Goal: Task Accomplishment & Management: Use online tool/utility

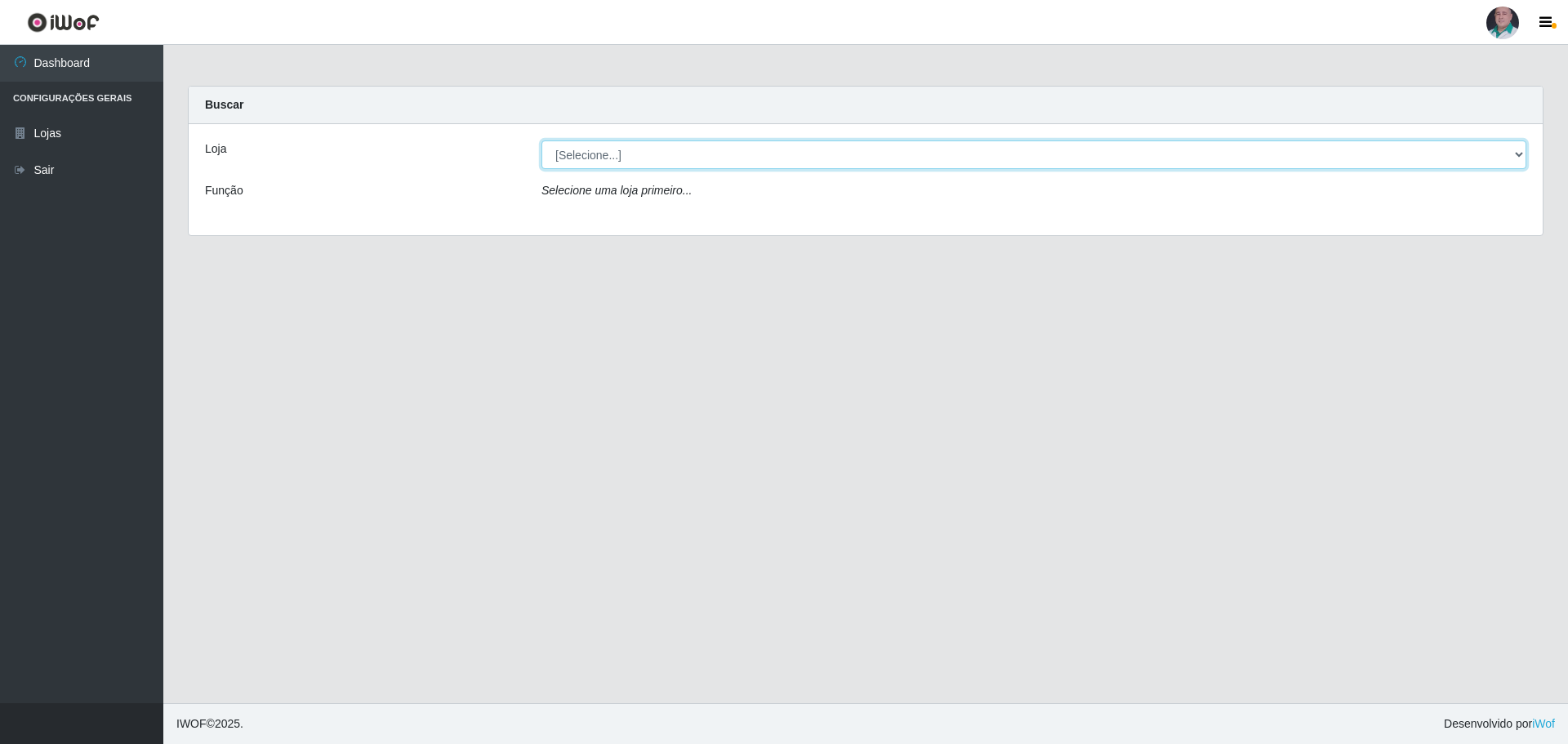
click at [897, 155] on select "[Selecione...] Mar Vermelho - Loja 05" at bounding box center [1033, 155] width 984 height 29
select select "252"
click at [541, 140] on select "[Selecione...] Mar Vermelho - Loja 05" at bounding box center [1033, 155] width 984 height 29
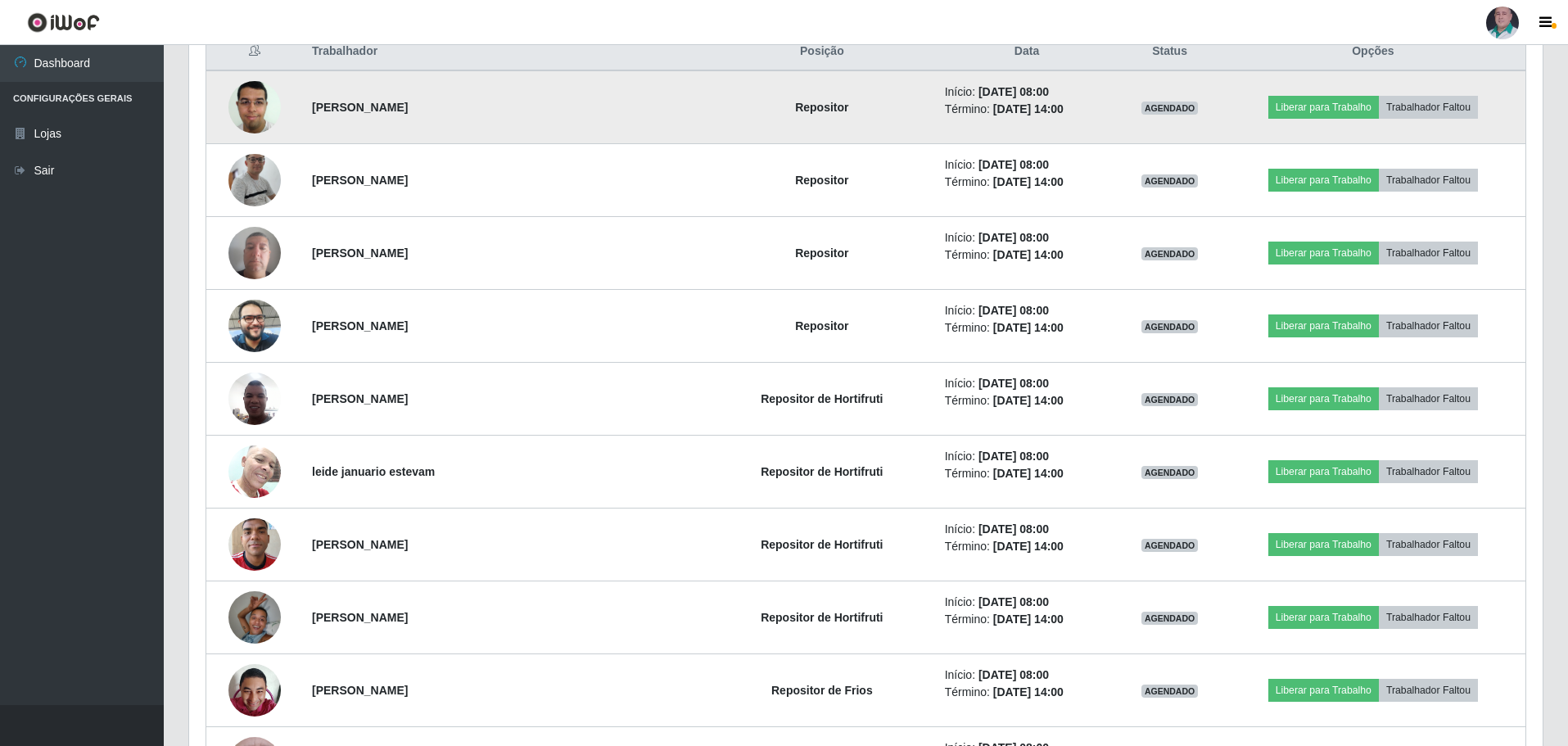
scroll to position [655, 0]
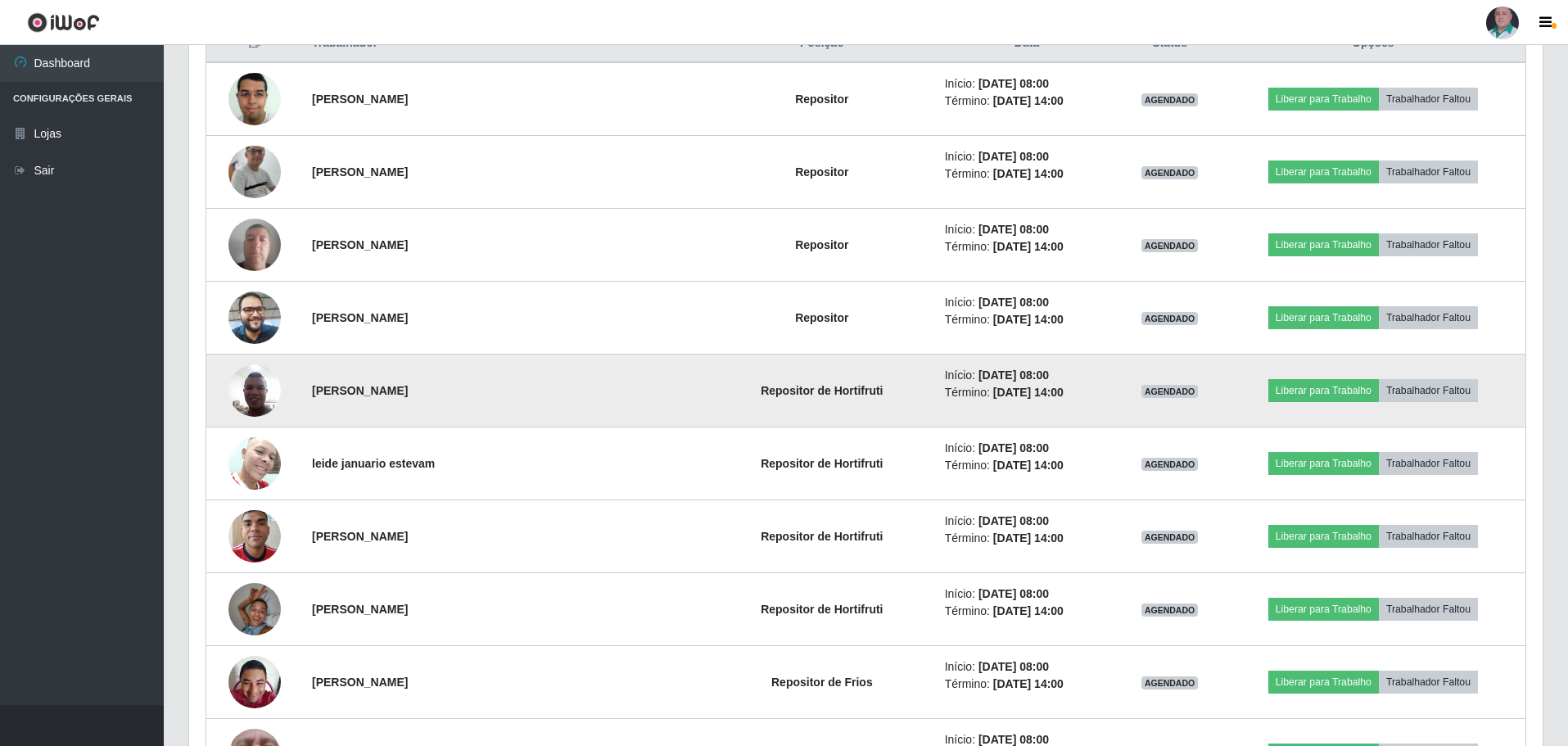
click at [244, 393] on img at bounding box center [254, 390] width 52 height 70
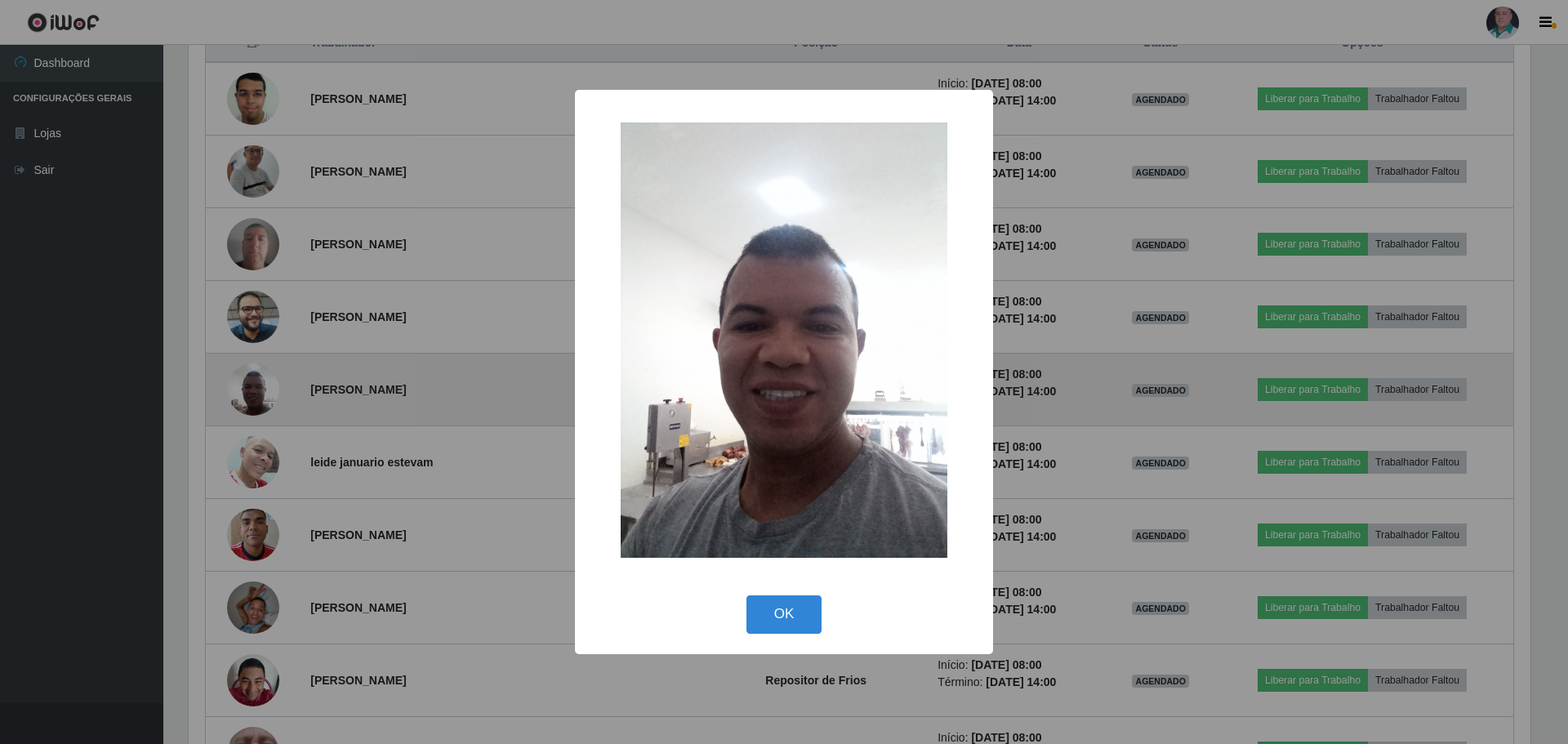
click at [243, 392] on div "× OK Cancel" at bounding box center [784, 372] width 1568 height 744
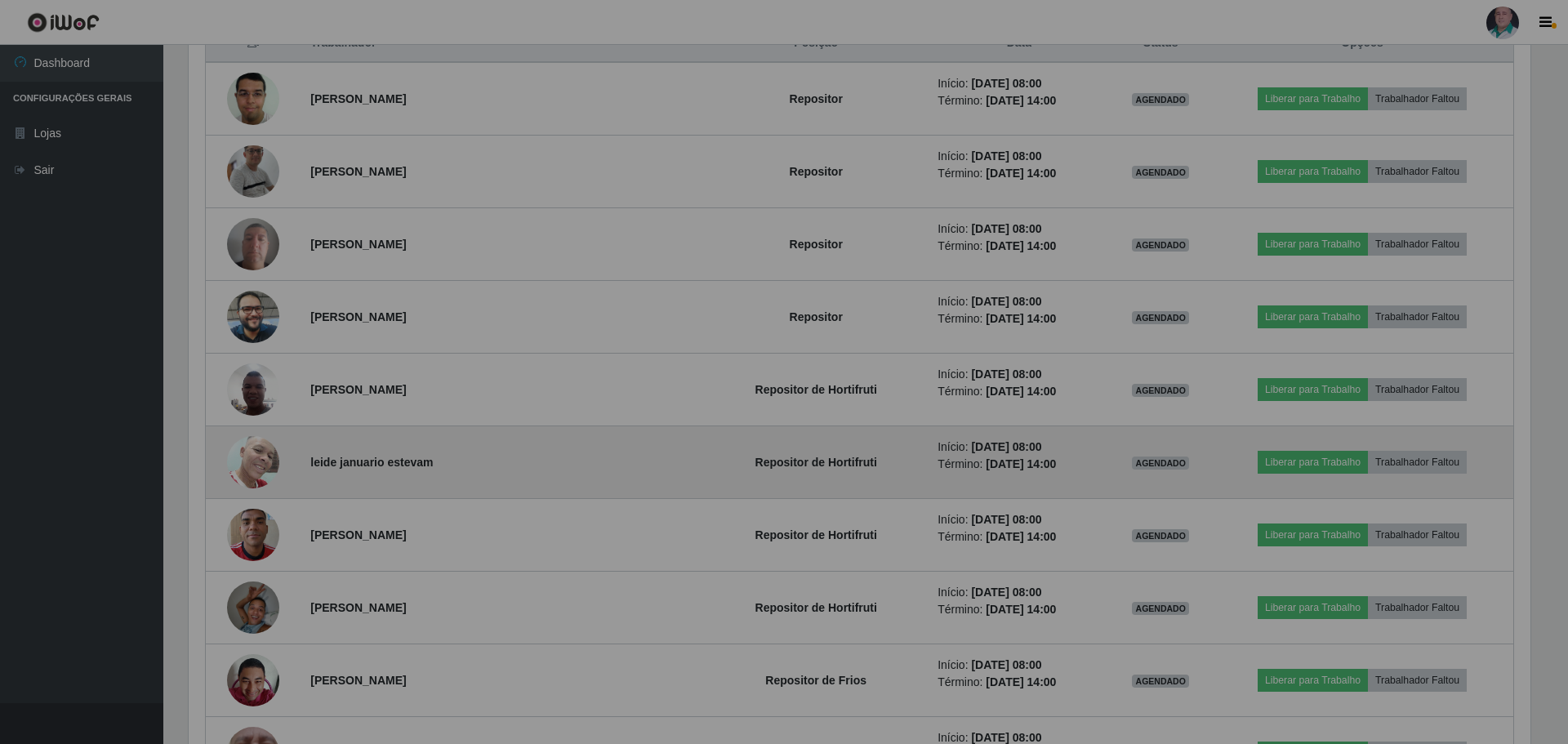
scroll to position [339, 1349]
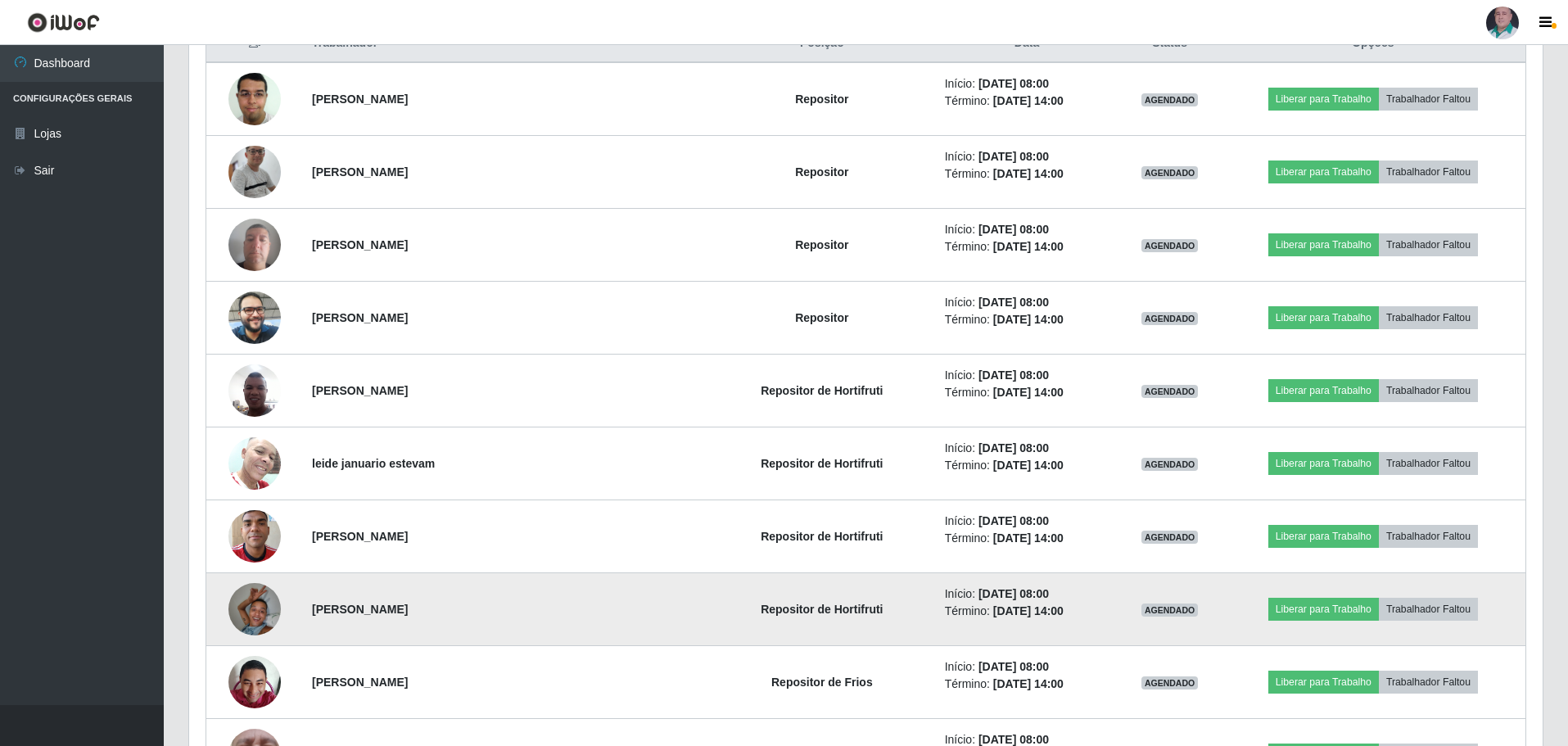
click at [254, 608] on img at bounding box center [254, 608] width 52 height 70
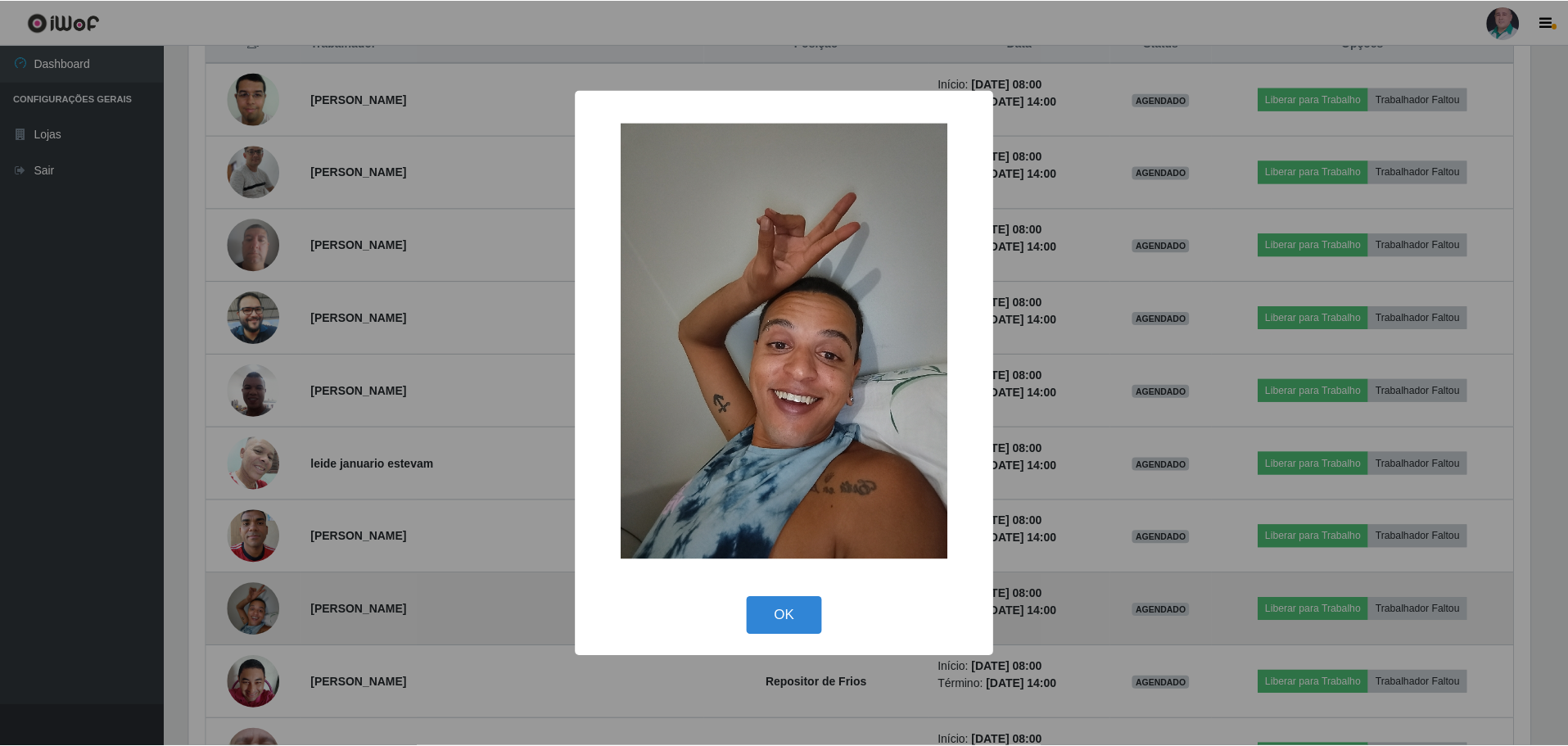
scroll to position [340, 1345]
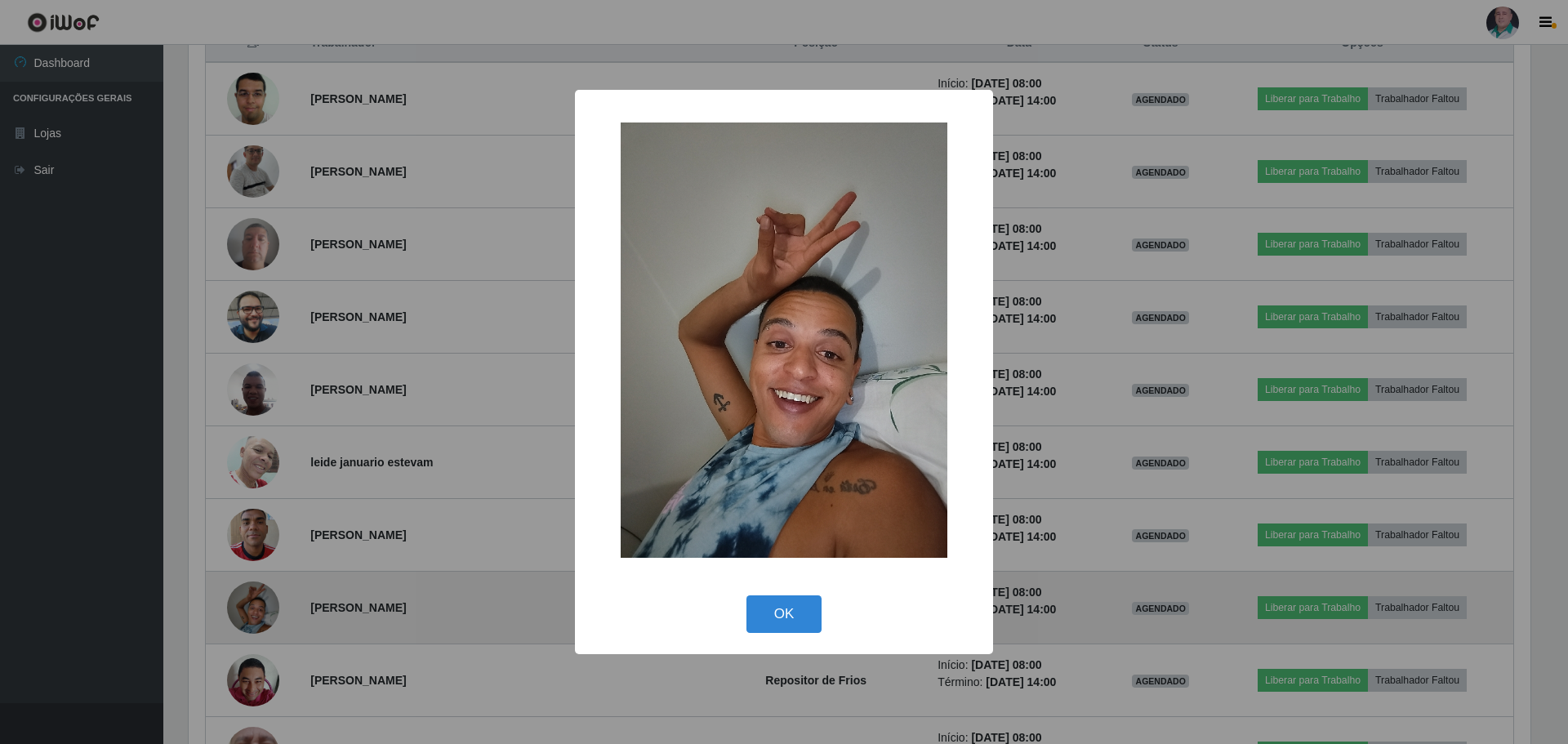
click at [254, 607] on div "× OK Cancel" at bounding box center [784, 372] width 1568 height 744
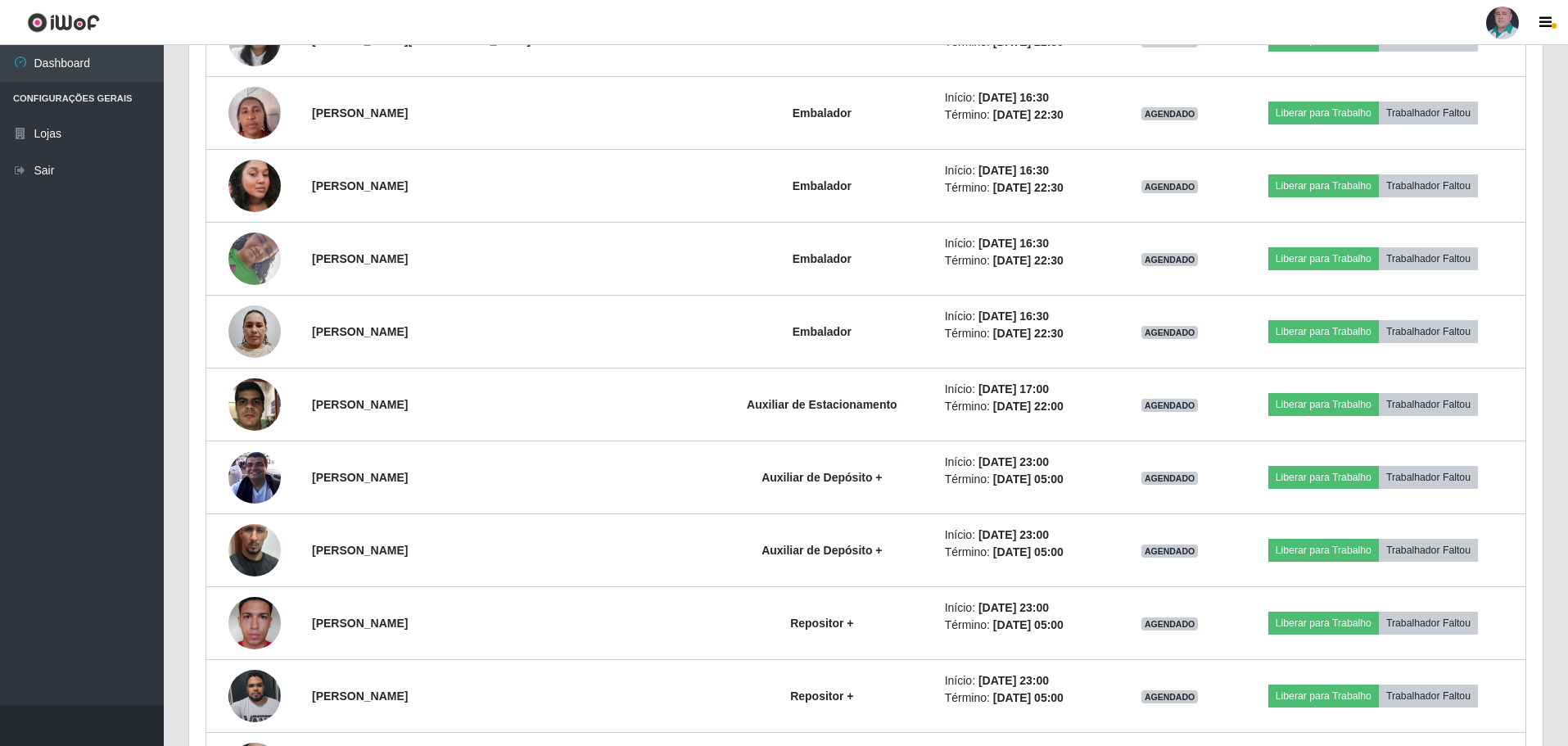
scroll to position [3928, 0]
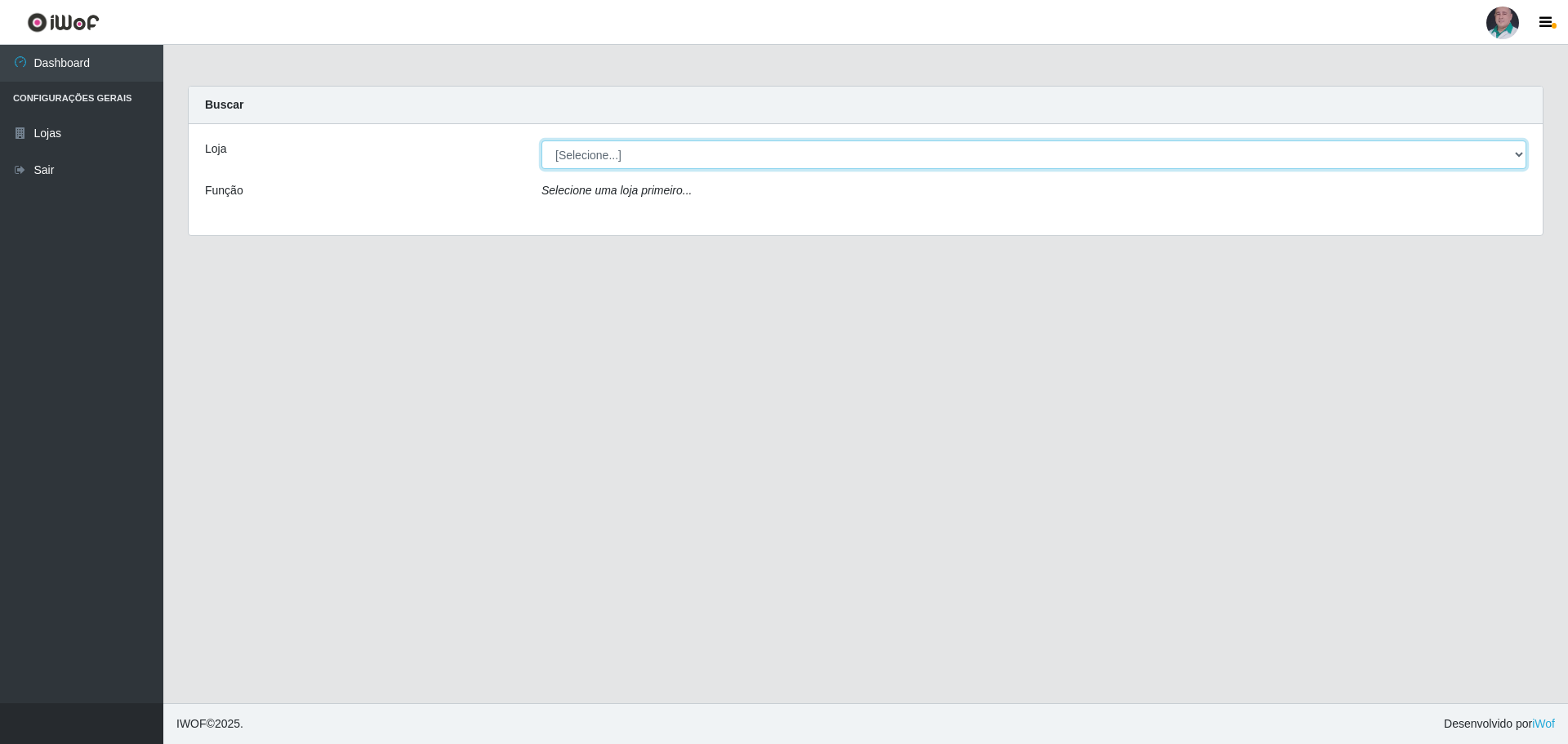
click at [621, 162] on select "[Selecione...] Mar Vermelho - Loja 05" at bounding box center [1033, 155] width 984 height 29
select select "252"
click at [541, 140] on select "[Selecione...] Mar Vermelho - Loja 05" at bounding box center [1033, 155] width 984 height 29
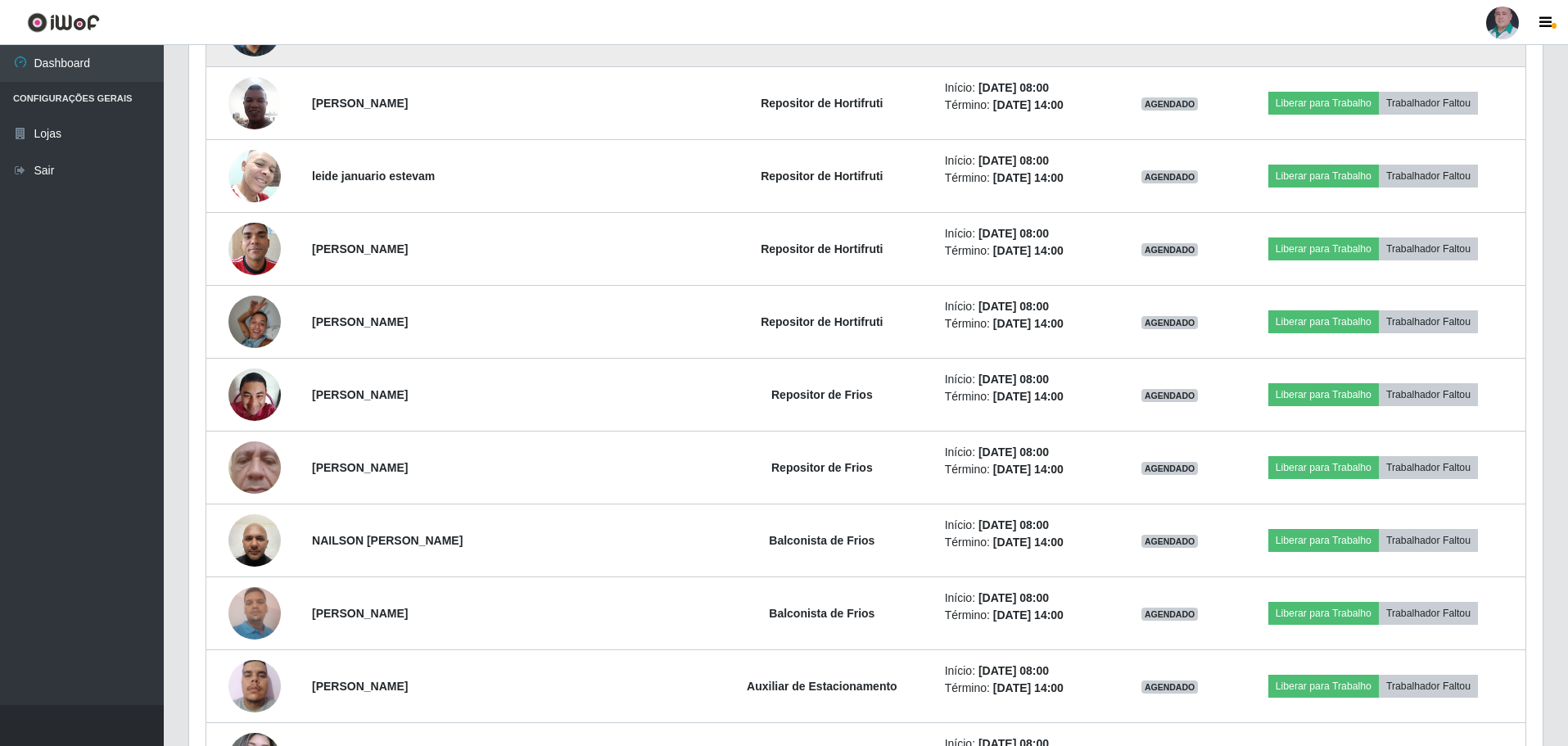
scroll to position [982, 0]
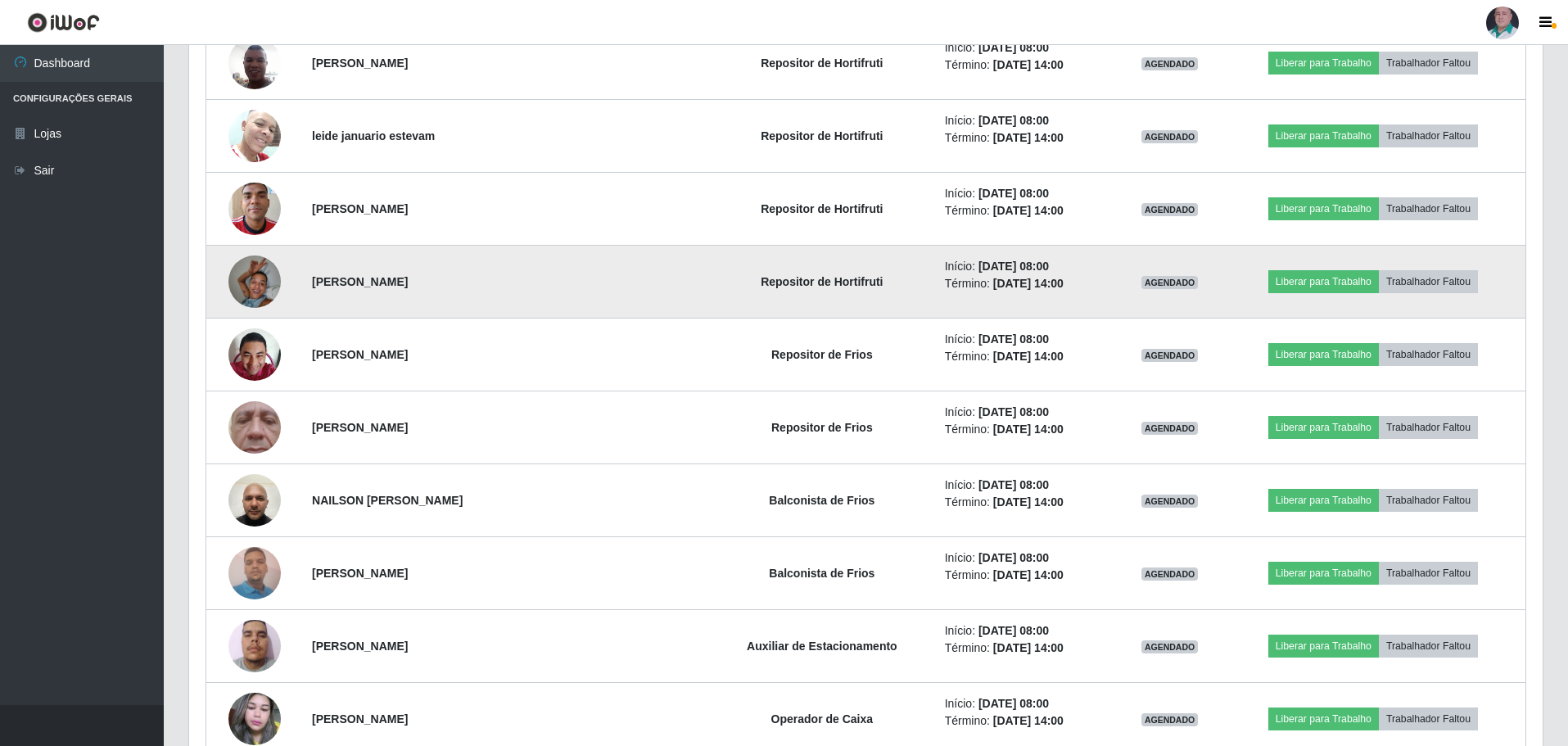
click at [270, 284] on img at bounding box center [254, 281] width 52 height 70
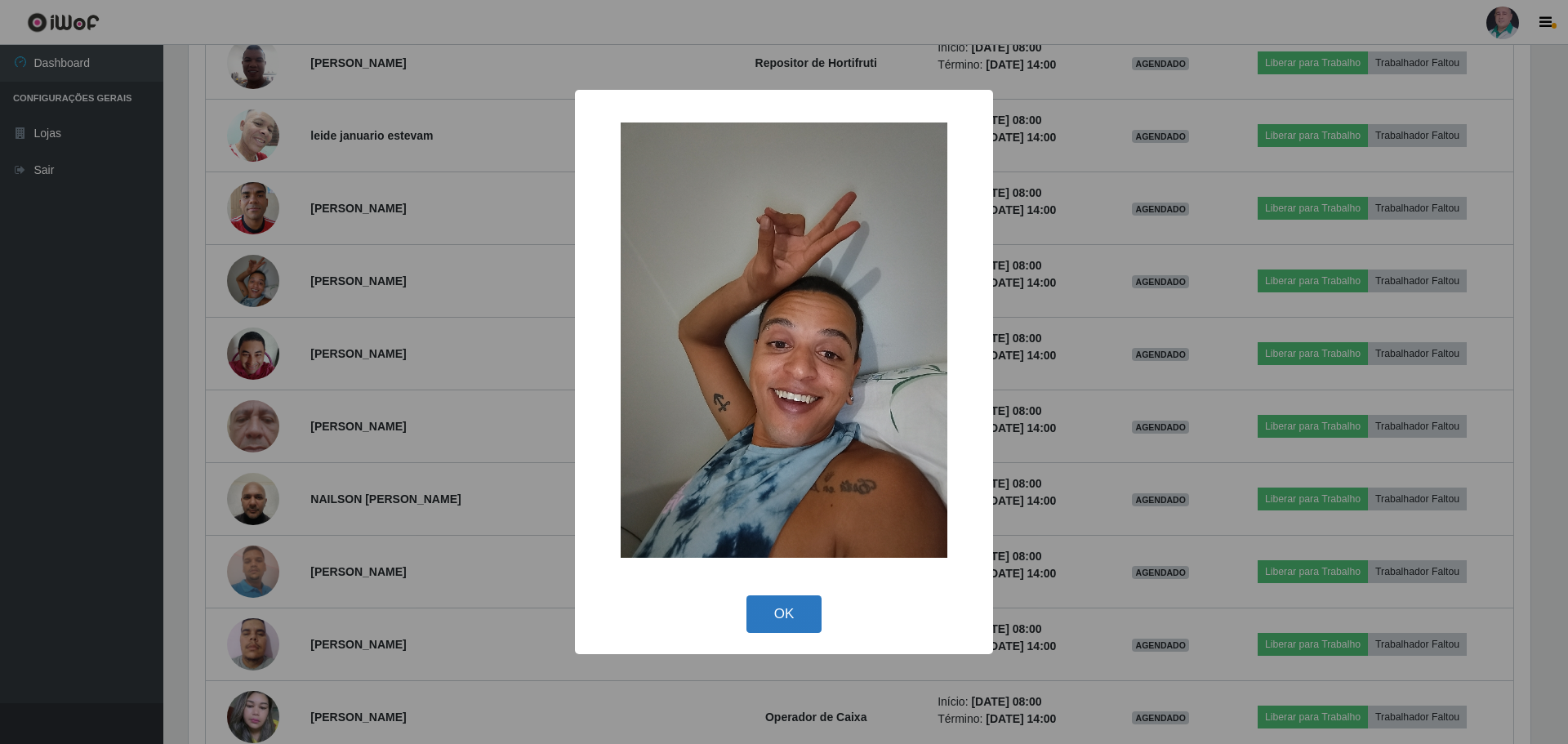
click at [783, 601] on button "OK" at bounding box center [784, 614] width 75 height 39
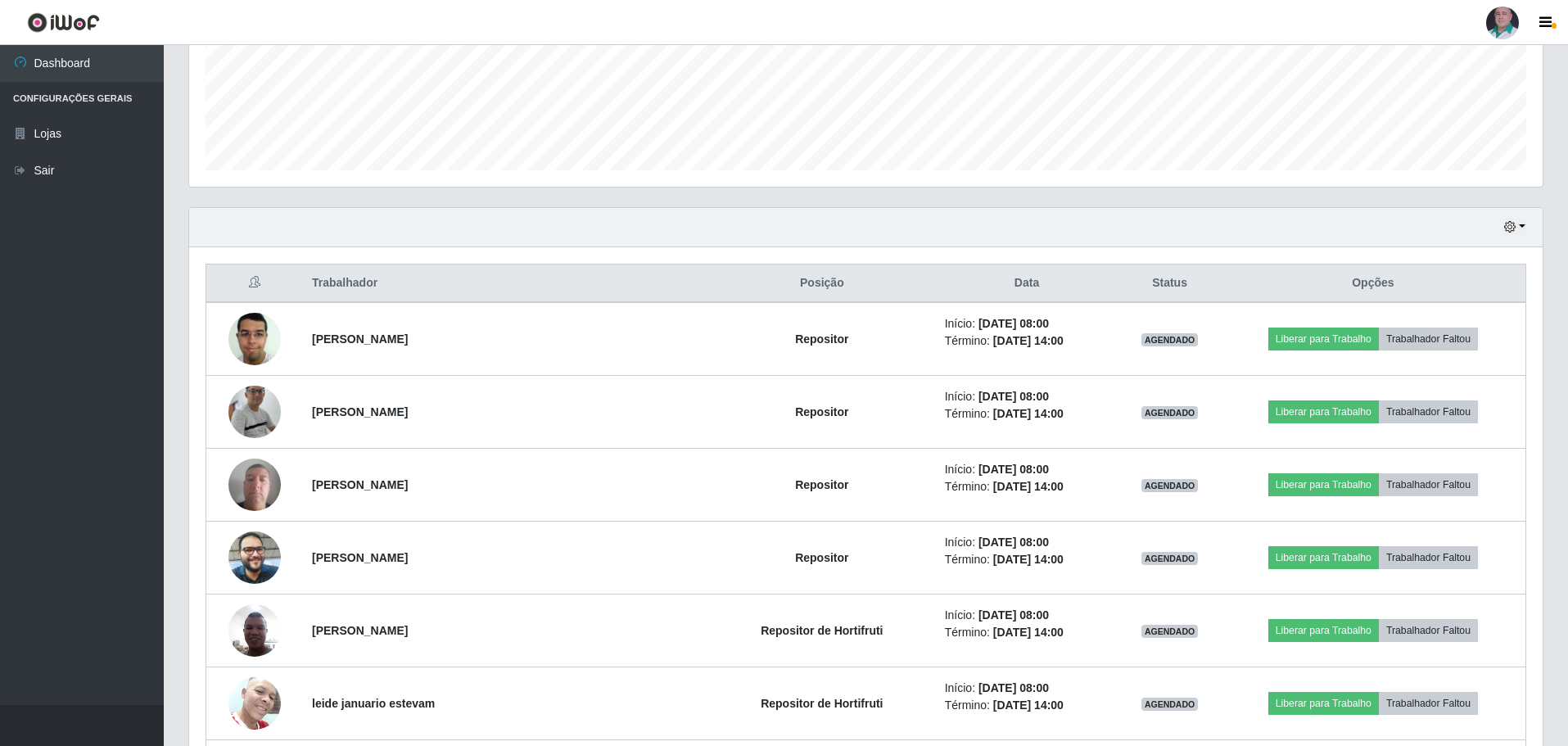
scroll to position [409, 0]
